Goal: Find specific page/section: Find specific page/section

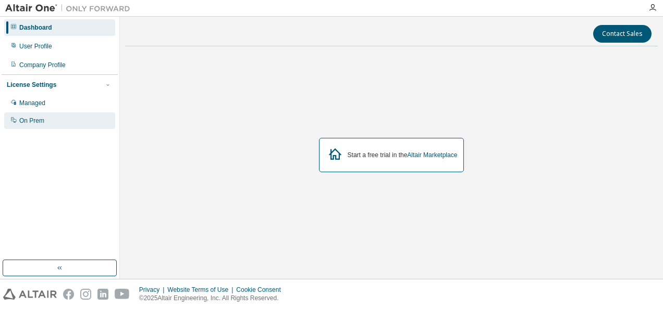
click at [46, 126] on div "On Prem" at bounding box center [59, 121] width 111 height 17
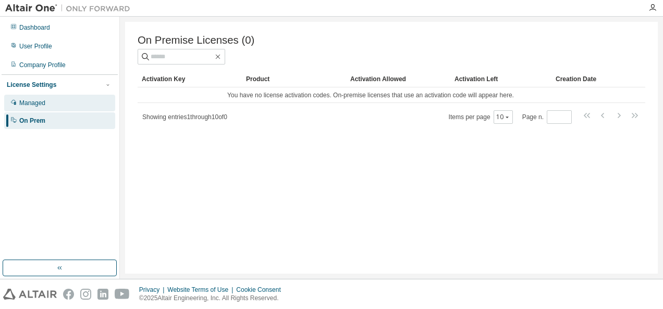
click at [52, 98] on div "Managed" at bounding box center [59, 103] width 111 height 17
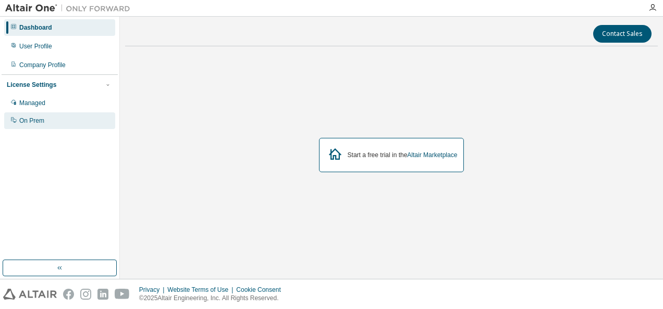
click at [84, 119] on div "On Prem" at bounding box center [59, 121] width 111 height 17
